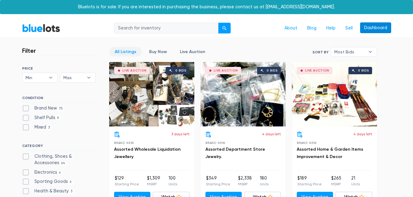
click at [373, 26] on link "Dashboard" at bounding box center [375, 27] width 31 height 11
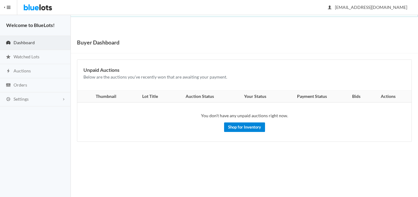
click at [245, 129] on link "Shop for Inventory" at bounding box center [244, 128] width 41 height 10
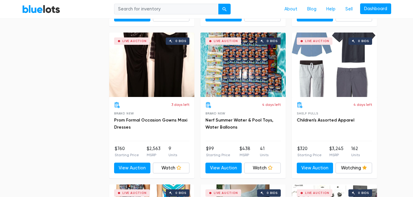
scroll to position [2318, 0]
